Goal: Task Accomplishment & Management: Use online tool/utility

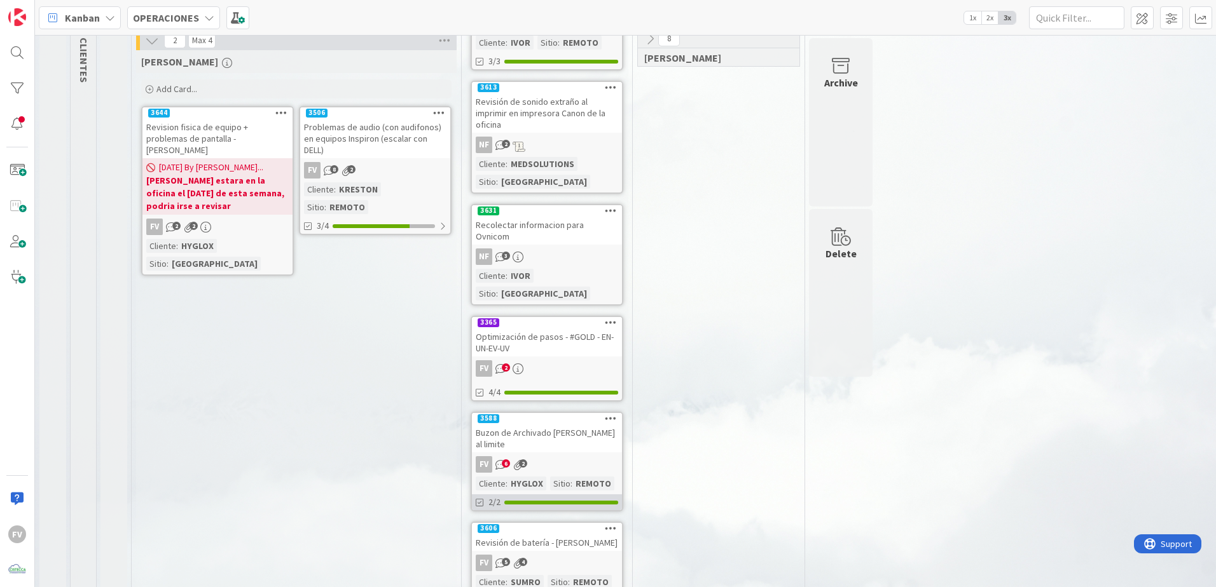
scroll to position [191, 0]
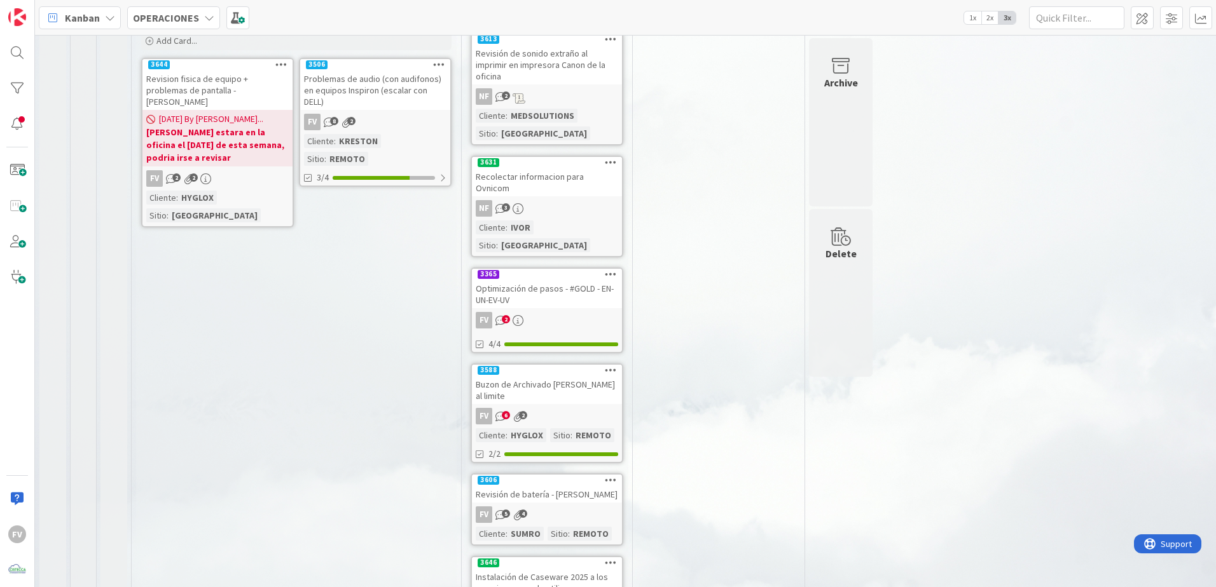
click at [544, 312] on div "FV 2" at bounding box center [547, 320] width 150 height 17
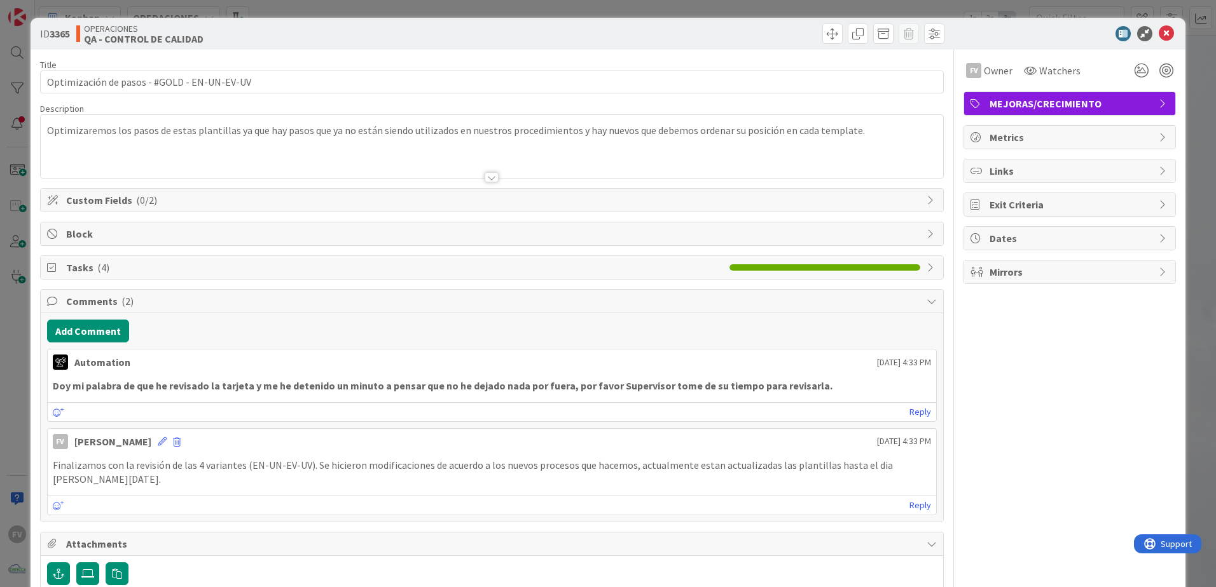
click at [159, 200] on span "Custom Fields ( 0/2 )" at bounding box center [493, 200] width 854 height 15
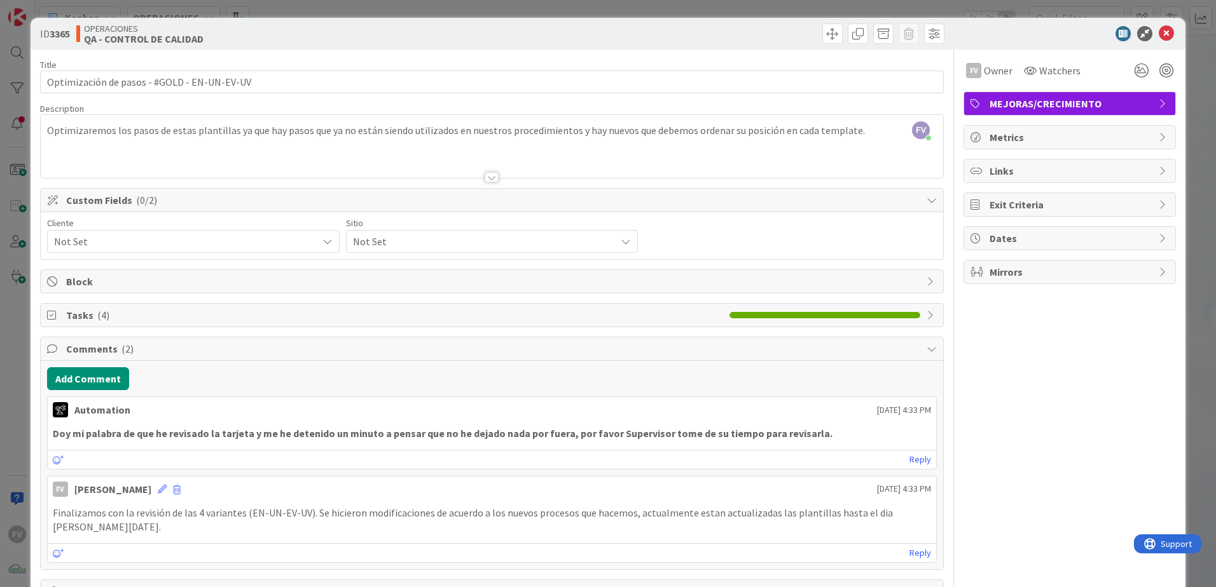
click at [137, 242] on span "Not Set" at bounding box center [182, 242] width 257 height 18
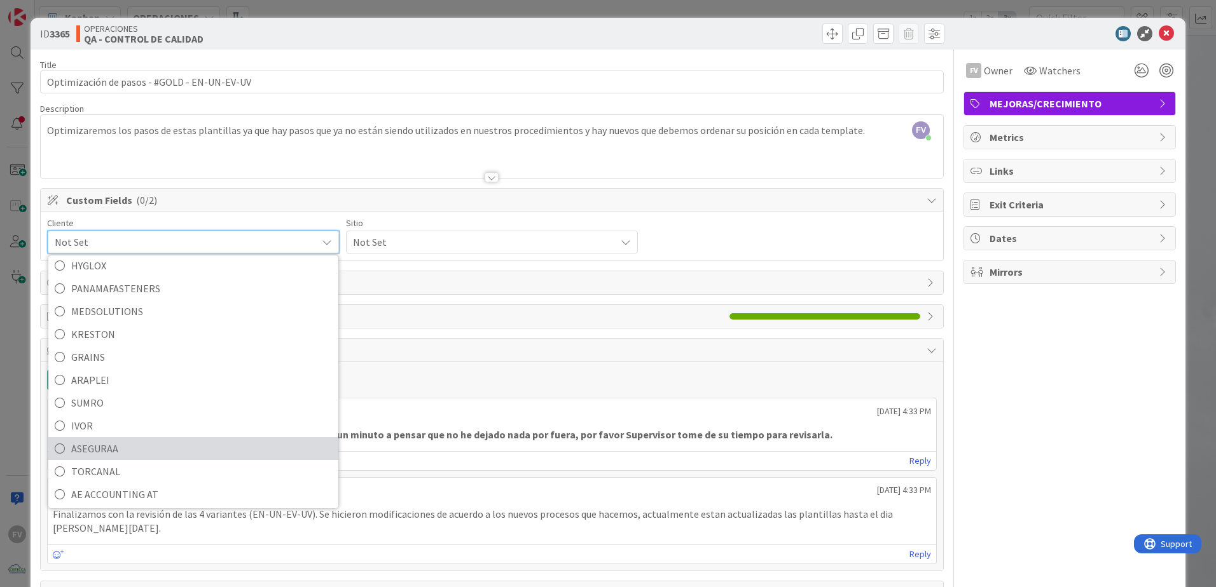
scroll to position [55, 0]
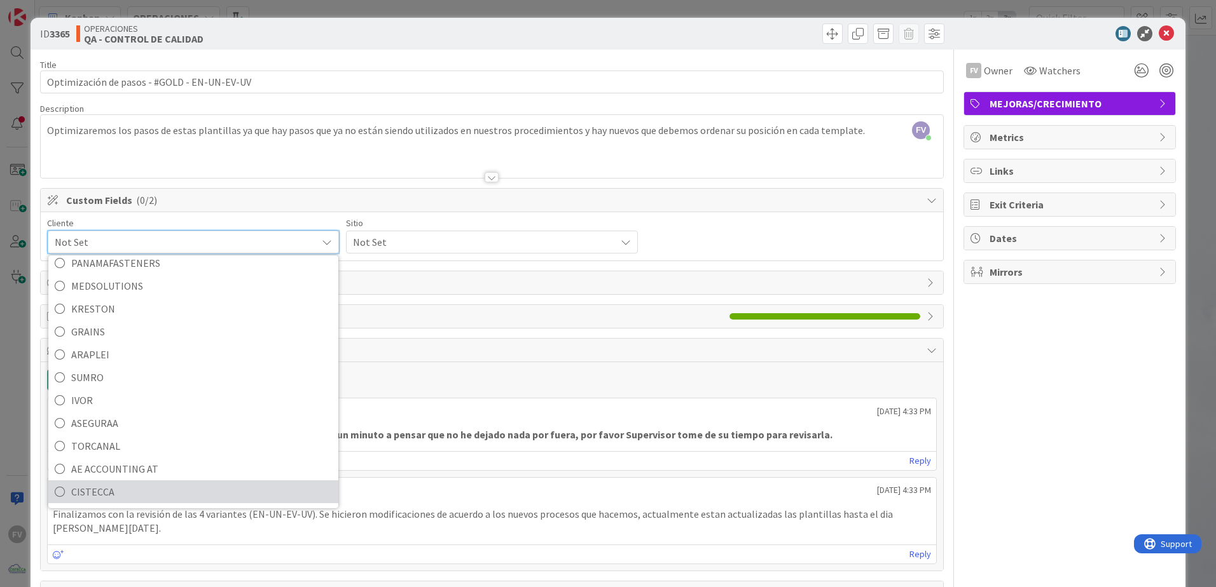
click at [106, 488] on span "CISTECCA" at bounding box center [201, 492] width 261 height 19
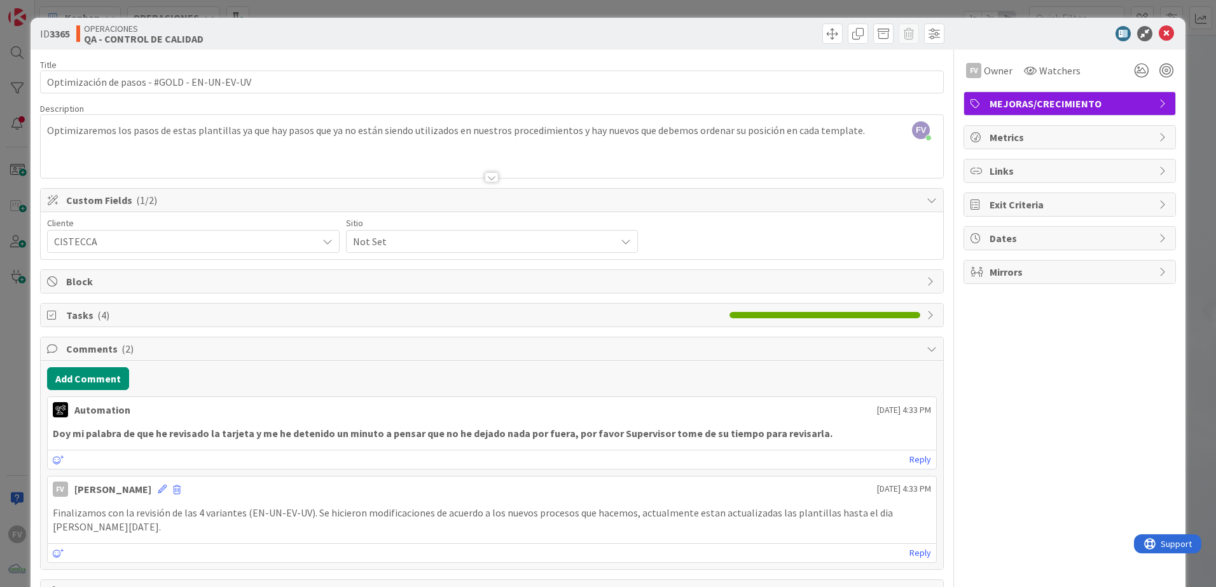
click at [311, 243] on span "Not Set" at bounding box center [182, 242] width 257 height 18
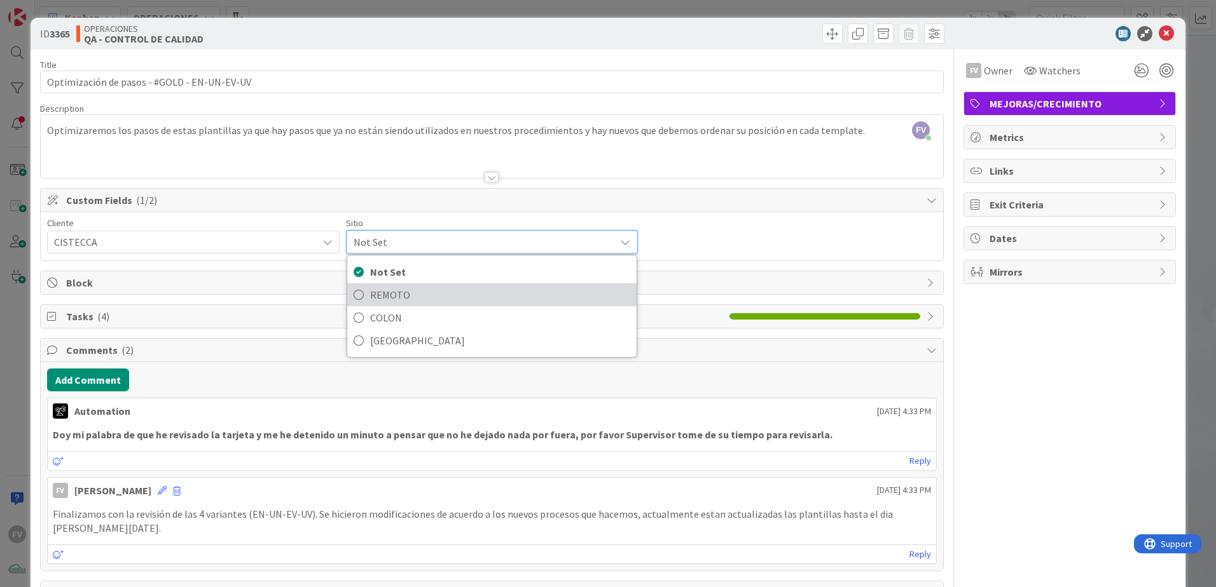
click at [416, 292] on span "REMOTO" at bounding box center [500, 294] width 261 height 19
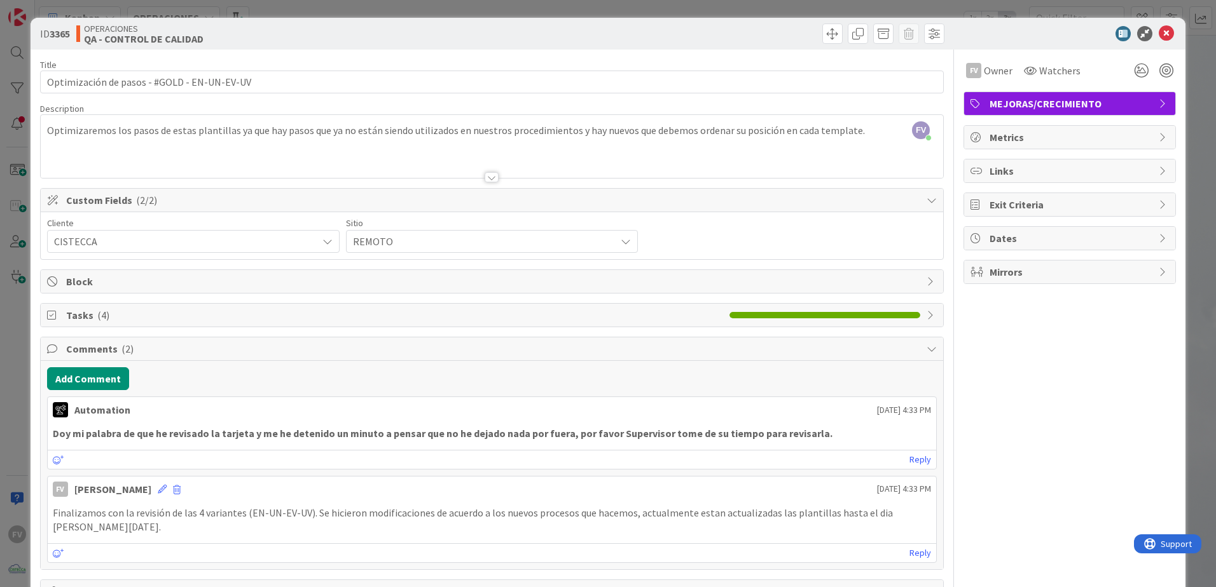
click at [539, 8] on div "ID 3365 OPERACIONES QA - CONTROL DE CALIDAD Title 43 / 128 Optimización de paso…" at bounding box center [608, 293] width 1216 height 587
